Goal: Information Seeking & Learning: Find specific fact

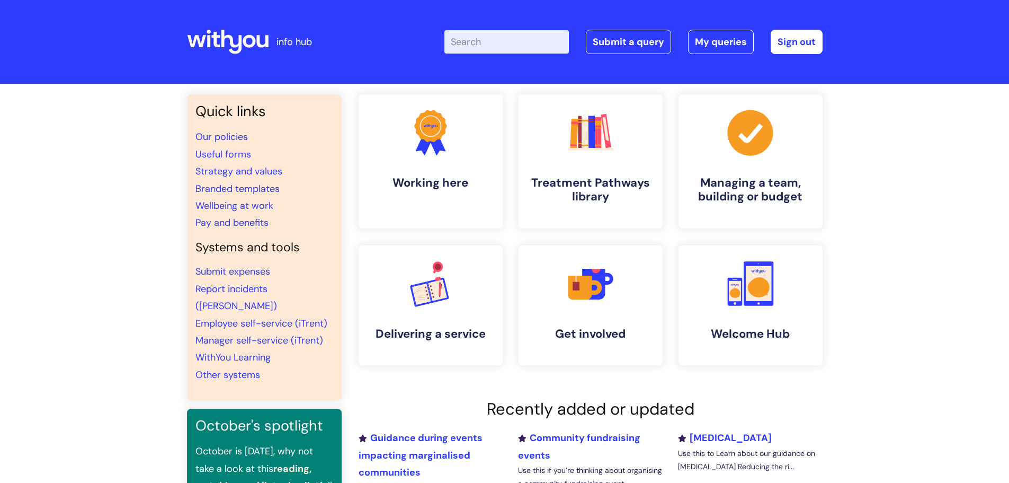
click at [483, 48] on input "Enter your search term here..." at bounding box center [506, 41] width 124 height 23
type input "eap"
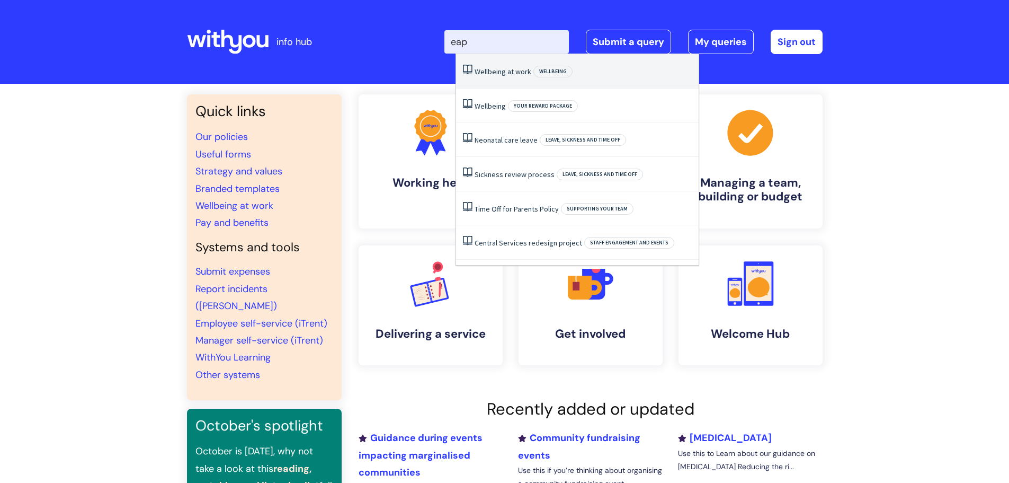
click at [479, 74] on link "Wellbeing at work" at bounding box center [503, 72] width 57 height 10
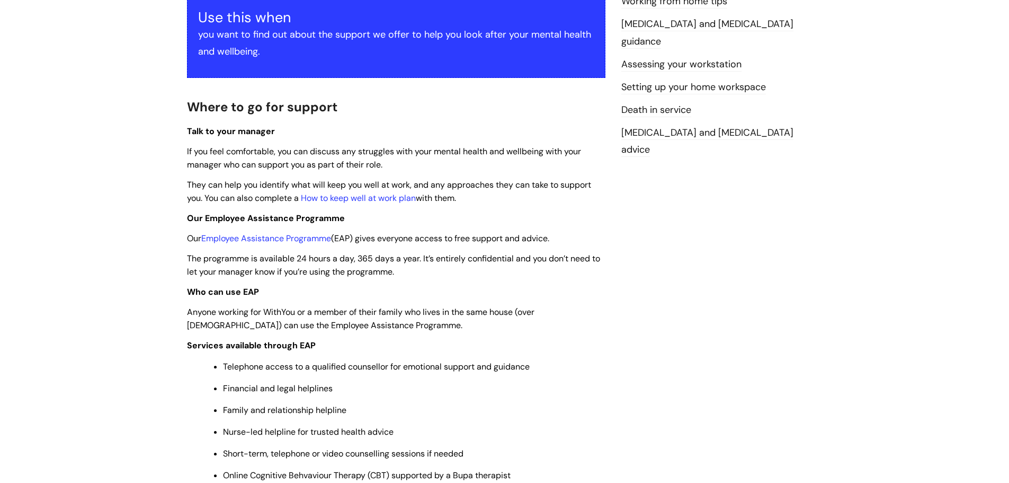
scroll to position [318, 0]
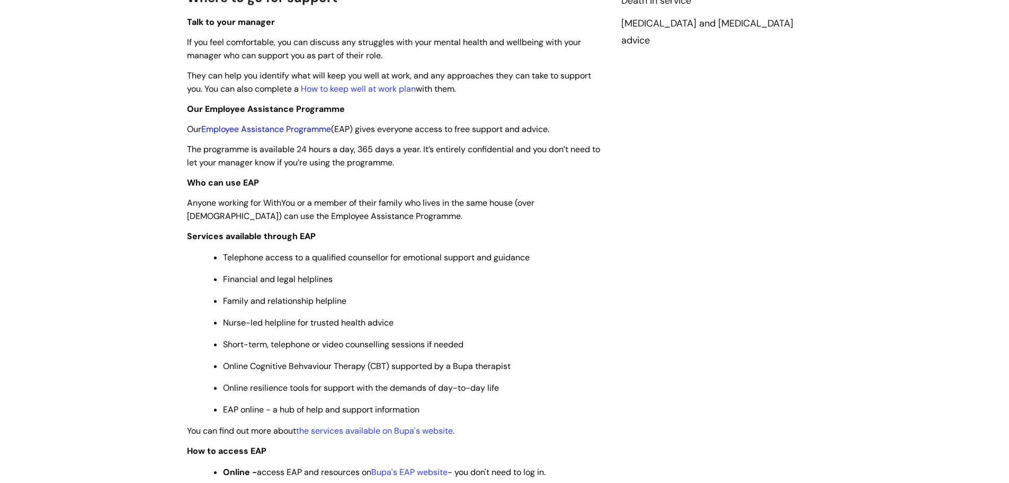
click at [293, 129] on link "Employee Assistance Programme" at bounding box center [266, 128] width 130 height 11
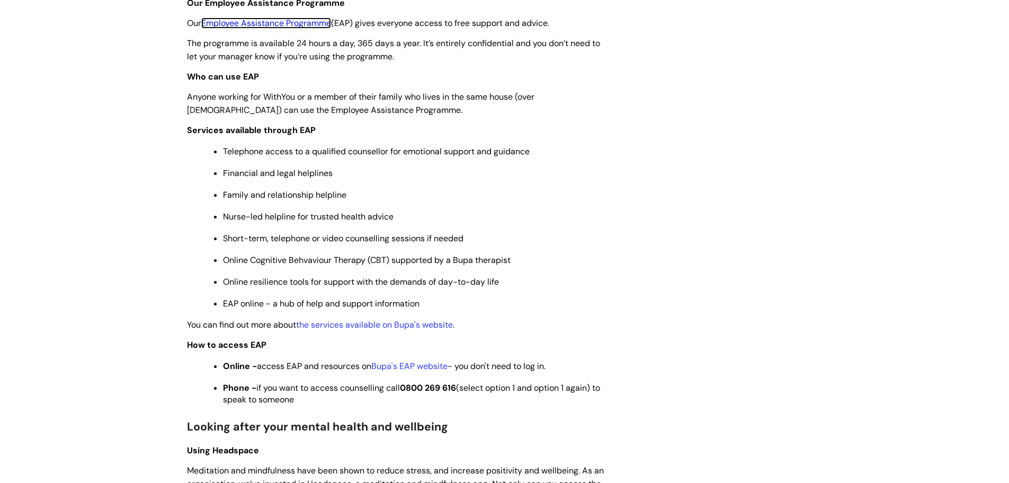
scroll to position [477, 0]
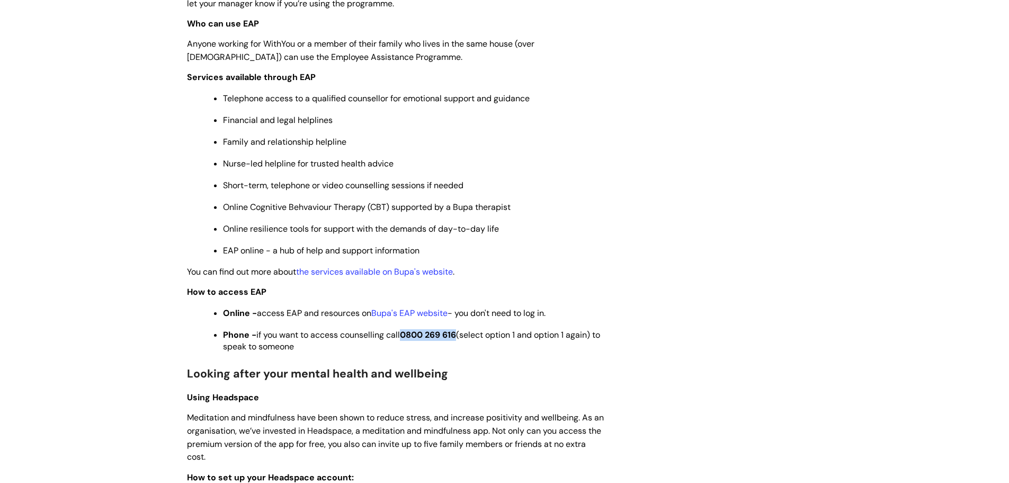
drag, startPoint x: 406, startPoint y: 334, endPoint x: 462, endPoint y: 338, distance: 56.3
click at [462, 338] on span "Phone - if you want to access counselling call 0800 269 616 (select option 1 an…" at bounding box center [411, 340] width 377 height 23
copy strong "0800 269 616"
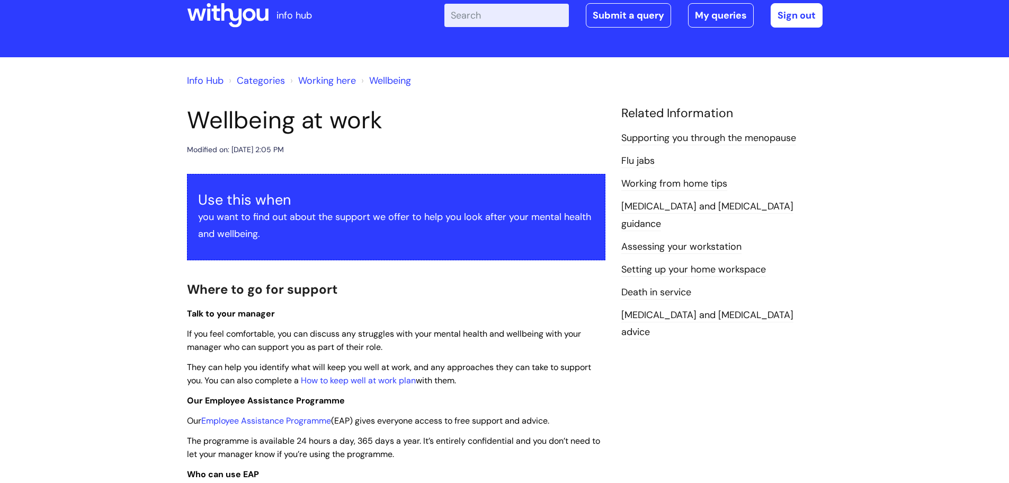
scroll to position [0, 0]
